Goal: Information Seeking & Learning: Learn about a topic

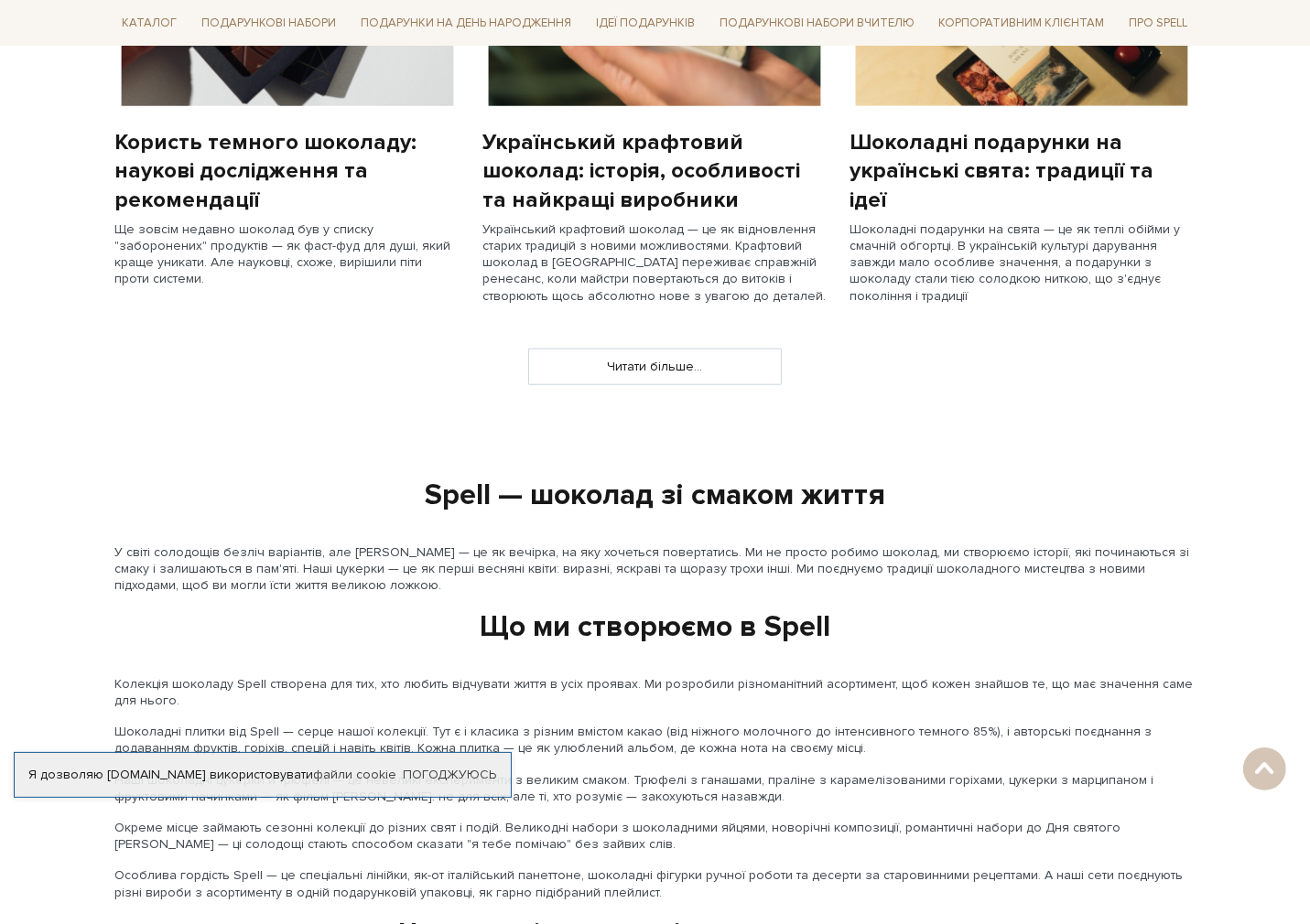
scroll to position [1739, 0]
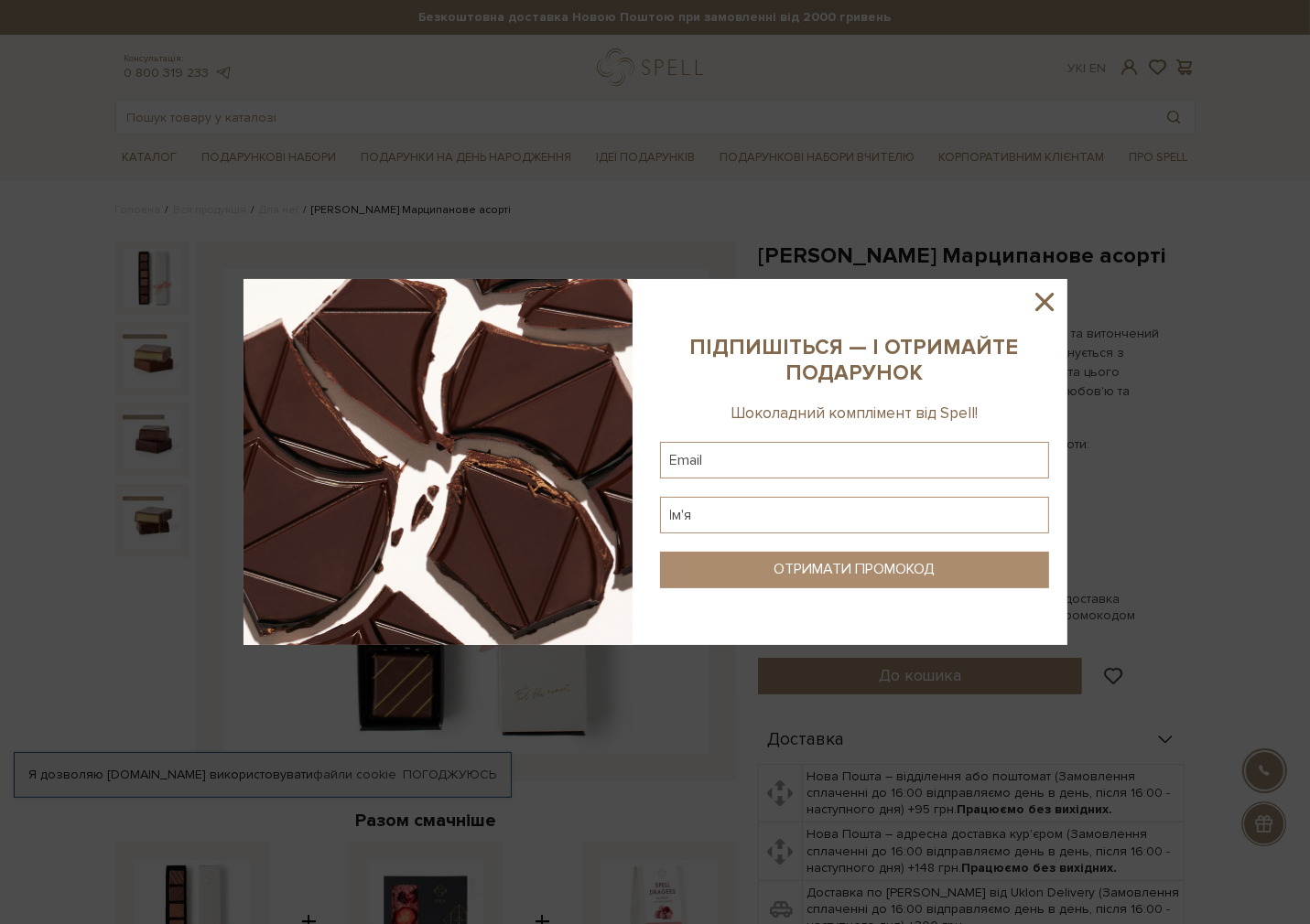
click at [1047, 298] on icon at bounding box center [1045, 302] width 19 height 19
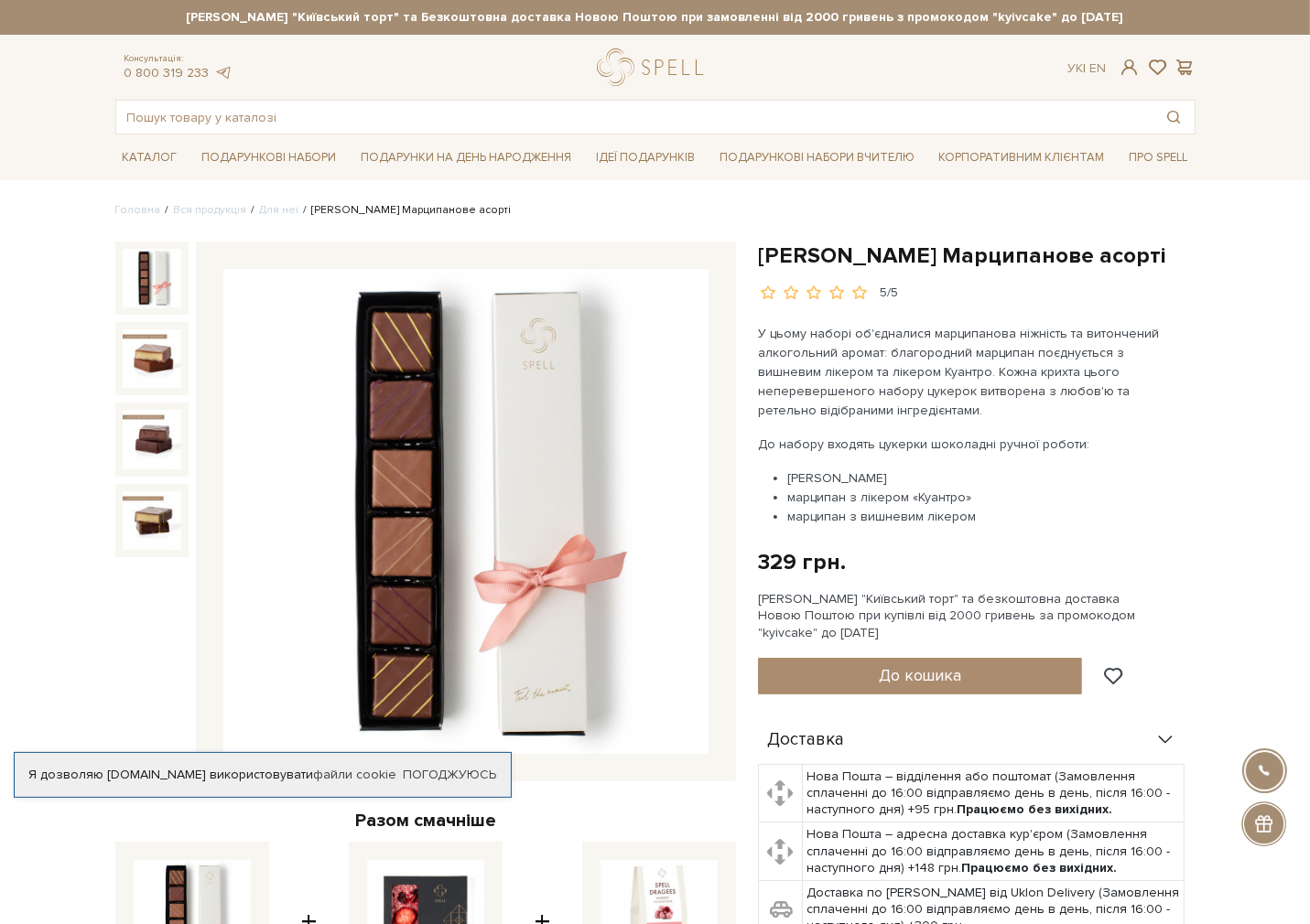
click at [777, 250] on h1 "[PERSON_NAME] Марципанове асорті" at bounding box center [977, 255] width 438 height 29
click at [777, 250] on h1 "Пенал цукерок Марципанове асорті" at bounding box center [977, 255] width 438 height 29
copy h1 "Пенал"
